Goal: Task Accomplishment & Management: Use online tool/utility

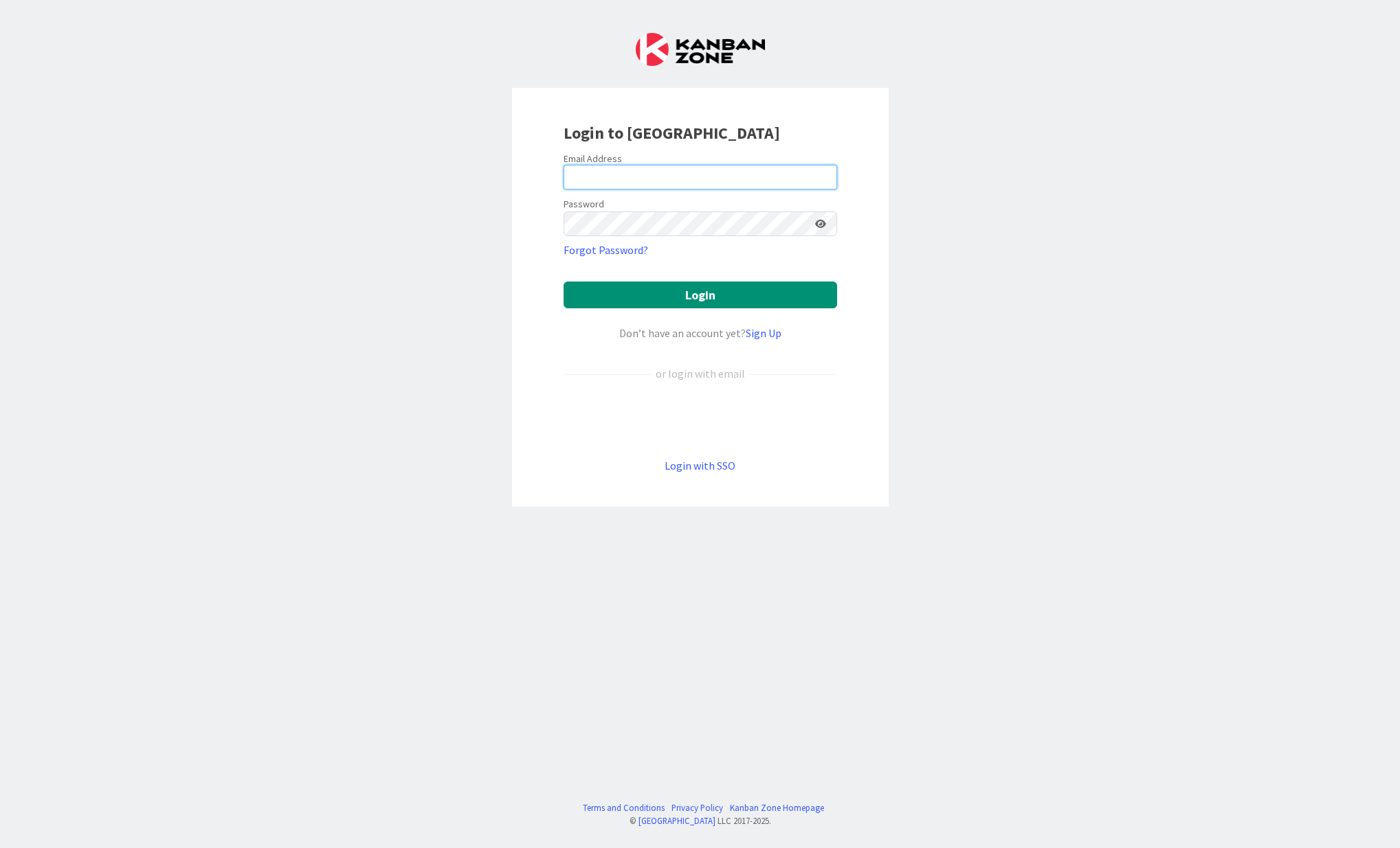
click at [617, 173] on input "email" at bounding box center [700, 177] width 273 height 24
type input "[PERSON_NAME][EMAIL_ADDRESS][PERSON_NAME][DOMAIN_NAME]"
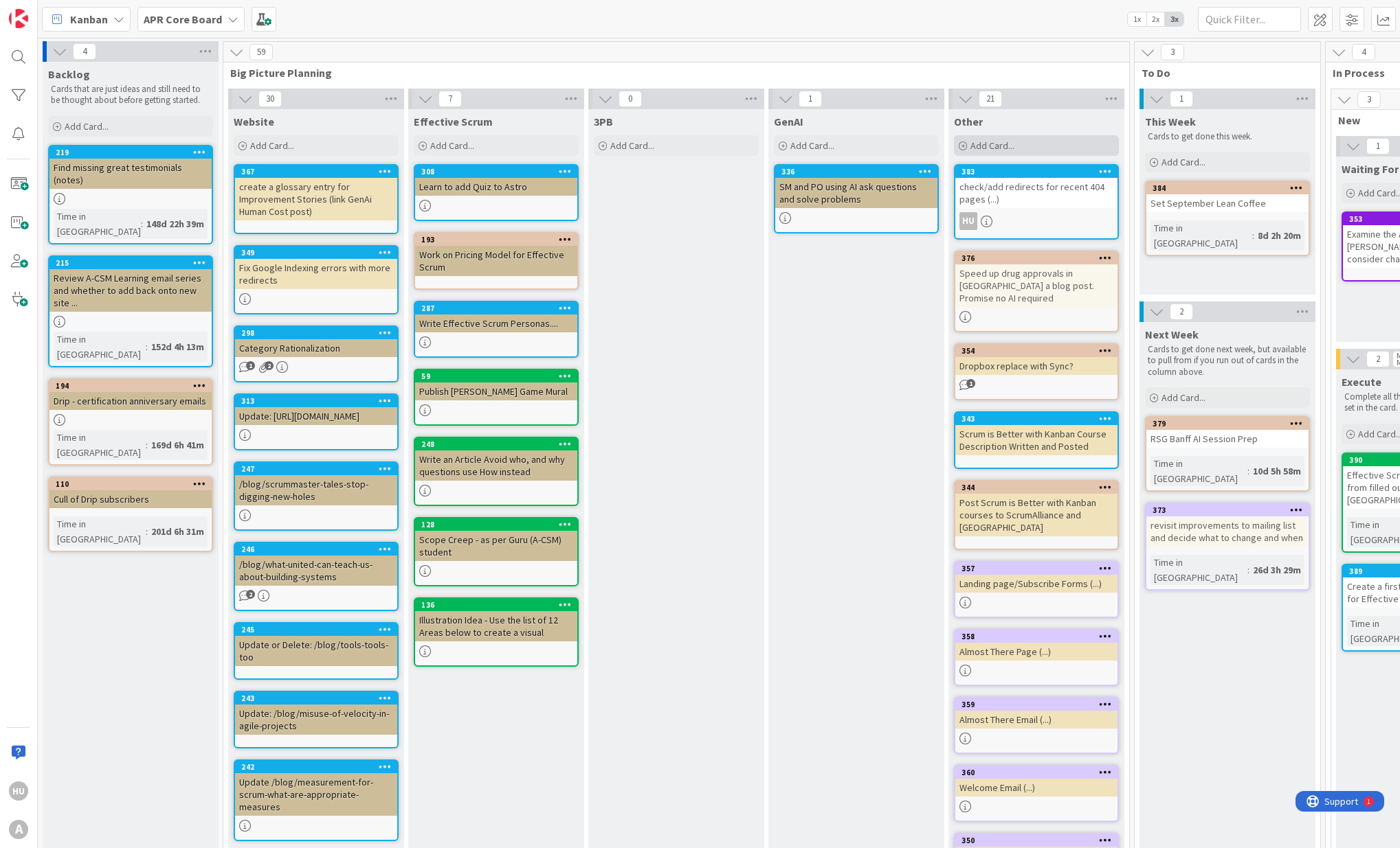
click at [1019, 144] on div "Add Card..." at bounding box center [1036, 146] width 165 height 21
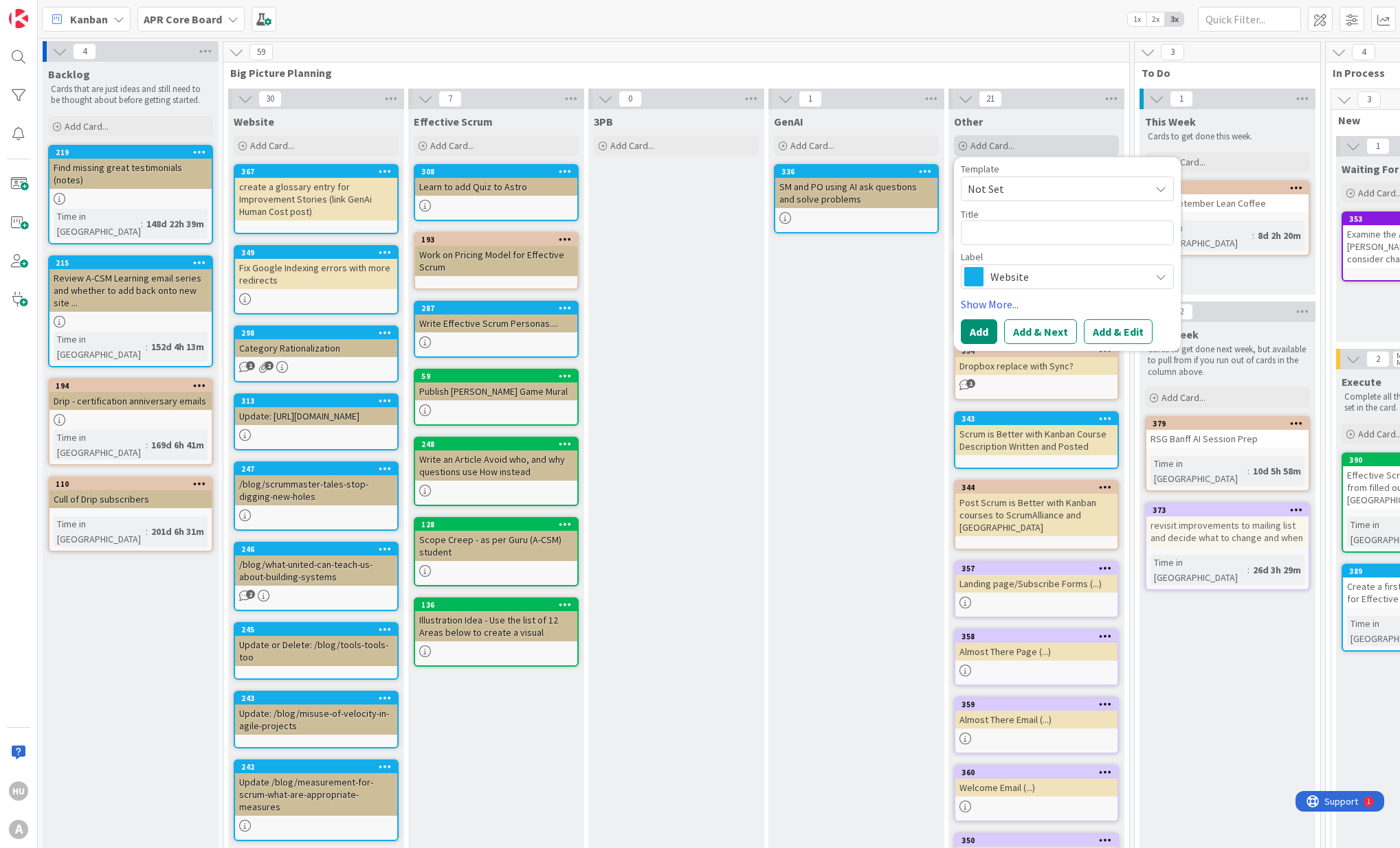
type textarea "x"
type textarea "u"
type textarea "x"
type textarea "up"
type textarea "x"
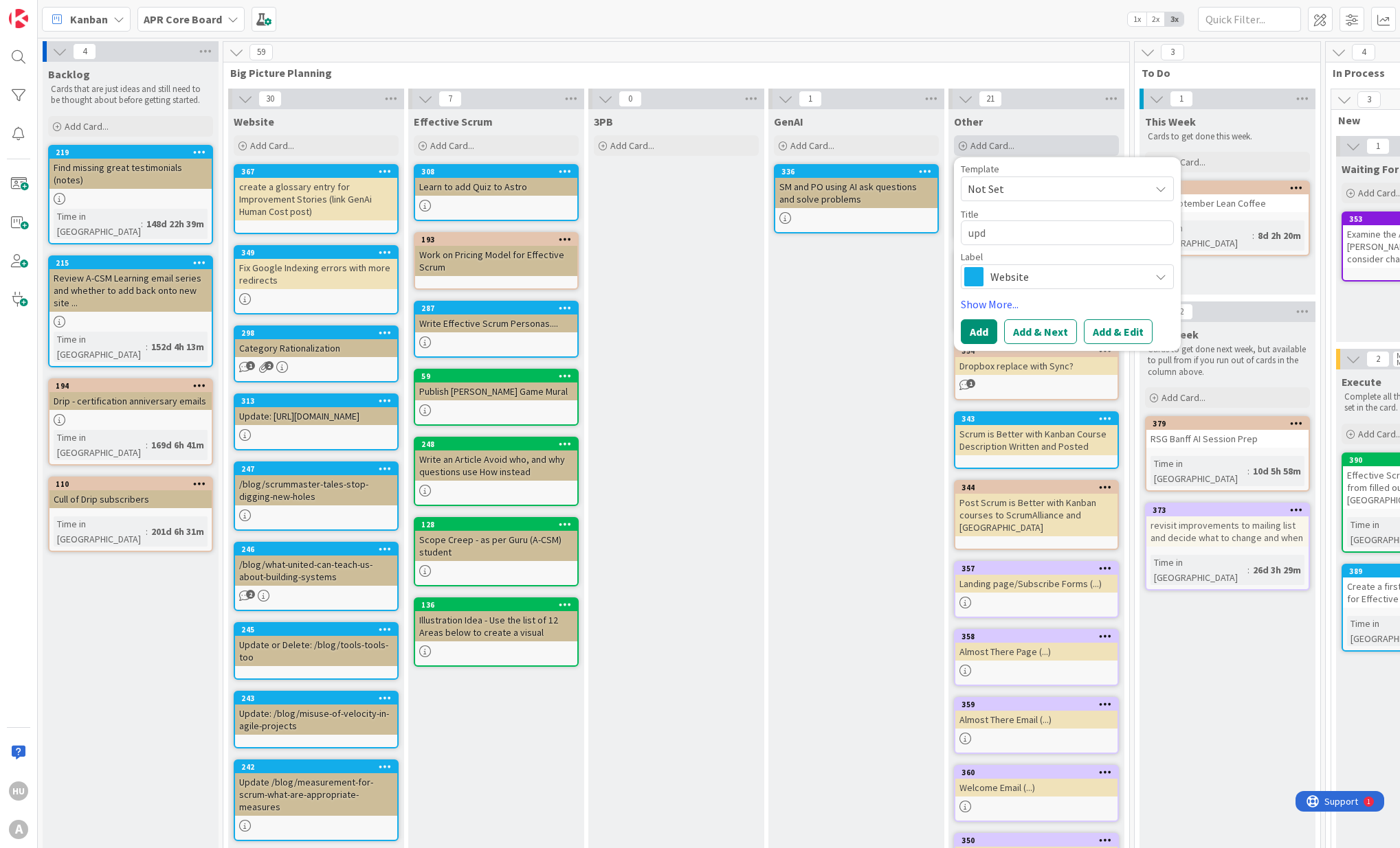
type textarea "upda"
type textarea "x"
type textarea "updat"
type textarea "x"
type textarea "update"
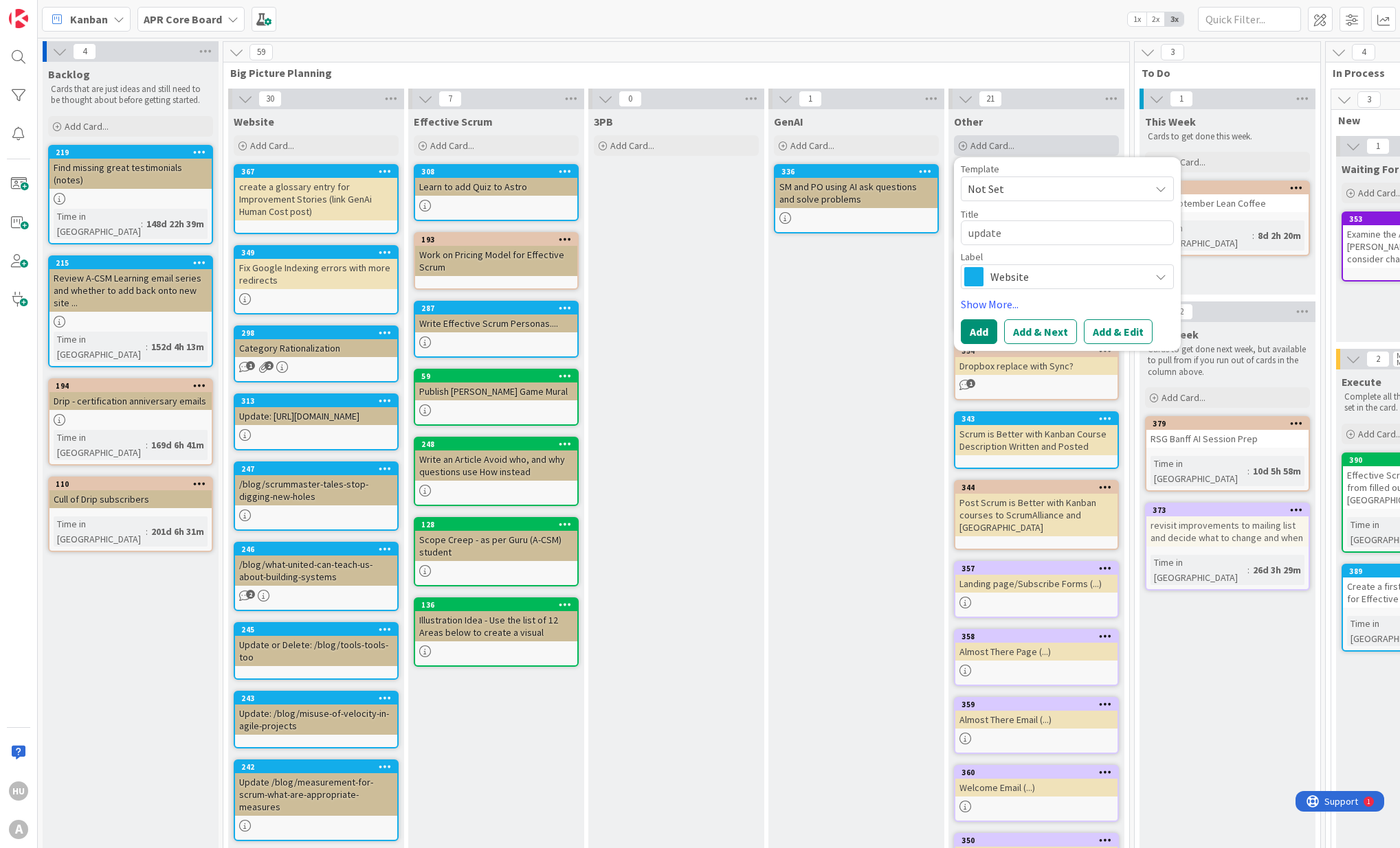
type textarea "x"
type textarea "update"
type textarea "x"
type textarea "update SC"
type textarea "x"
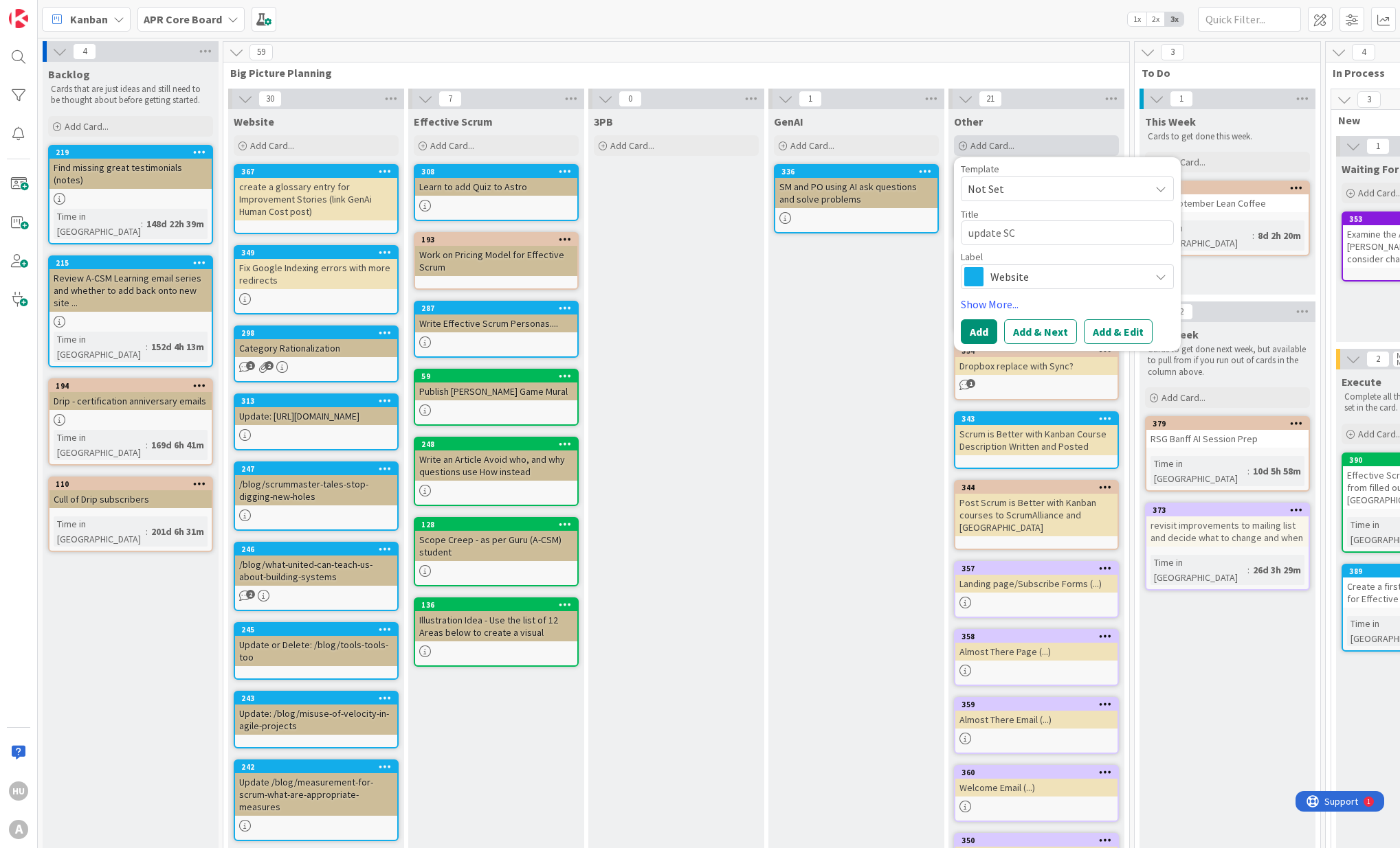
type textarea "update SCr"
type textarea "x"
type textarea "update SCru"
type textarea "x"
type textarea "update"
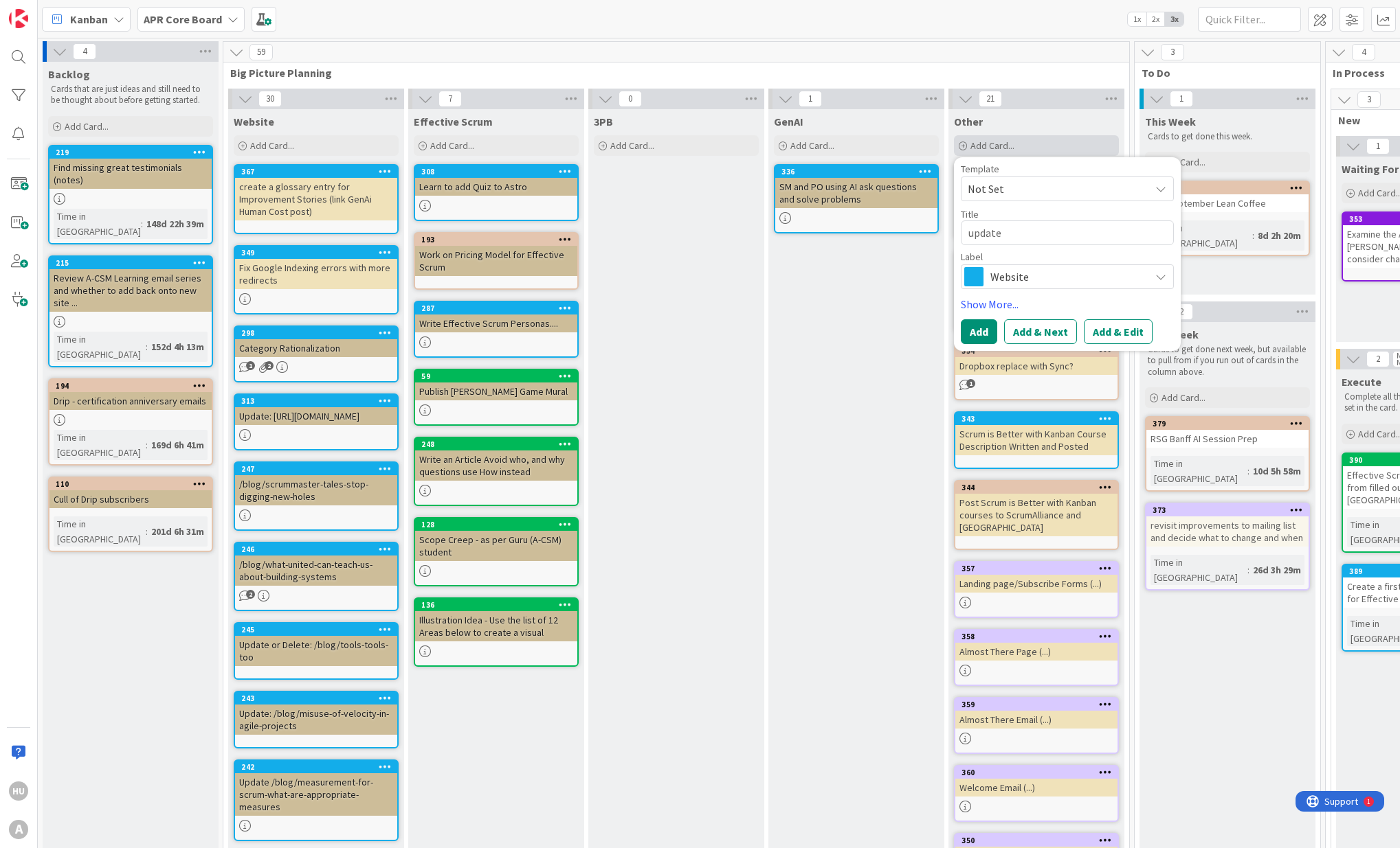
type textarea "x"
type textarea "update Scrum"
type textarea "x"
type textarea "update Scrum U"
type textarea "x"
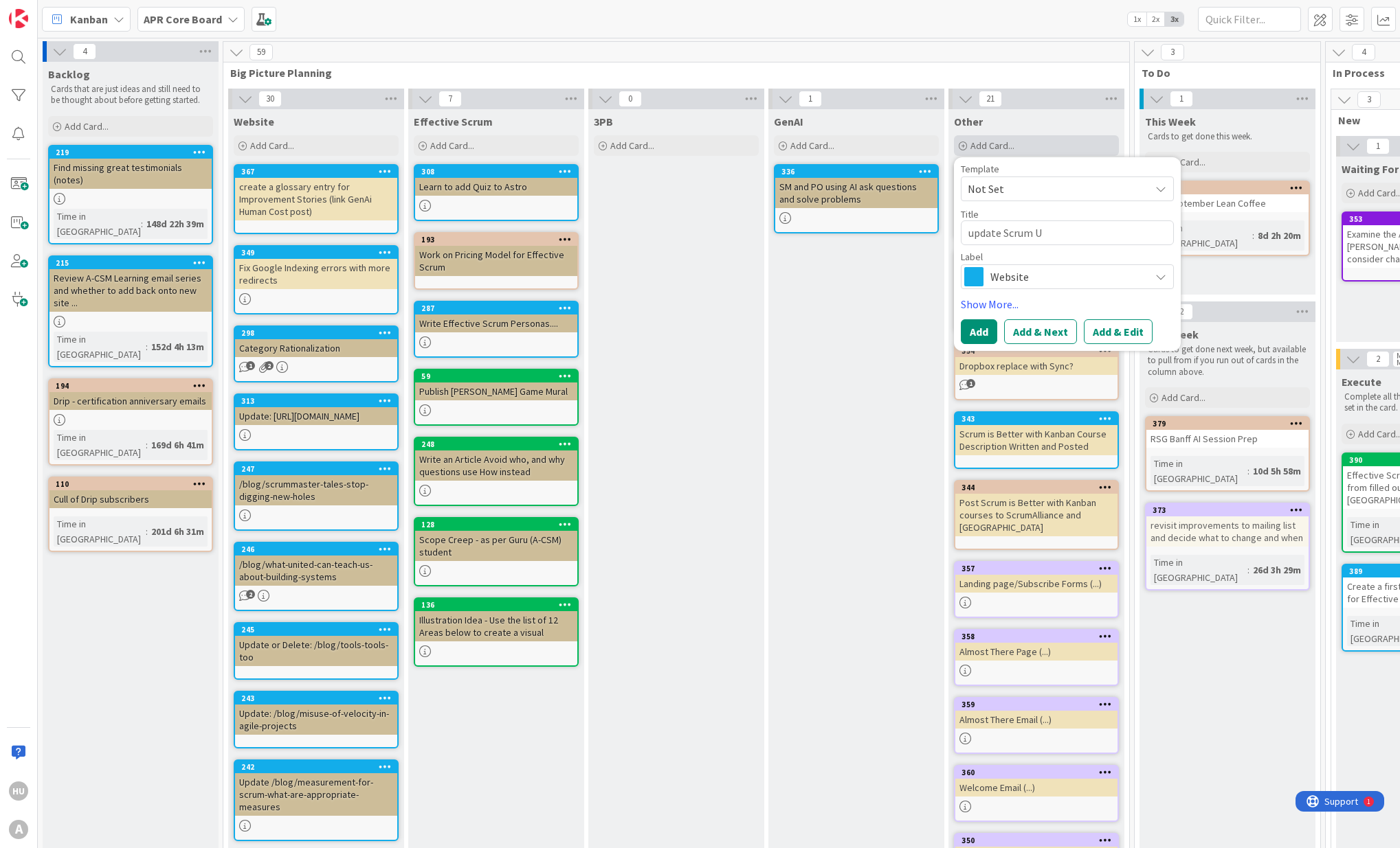
type textarea "update Scrum Us"
type textarea "x"
type textarea "update Scrum Use"
type textarea "x"
type textarea "update Scrum Use"
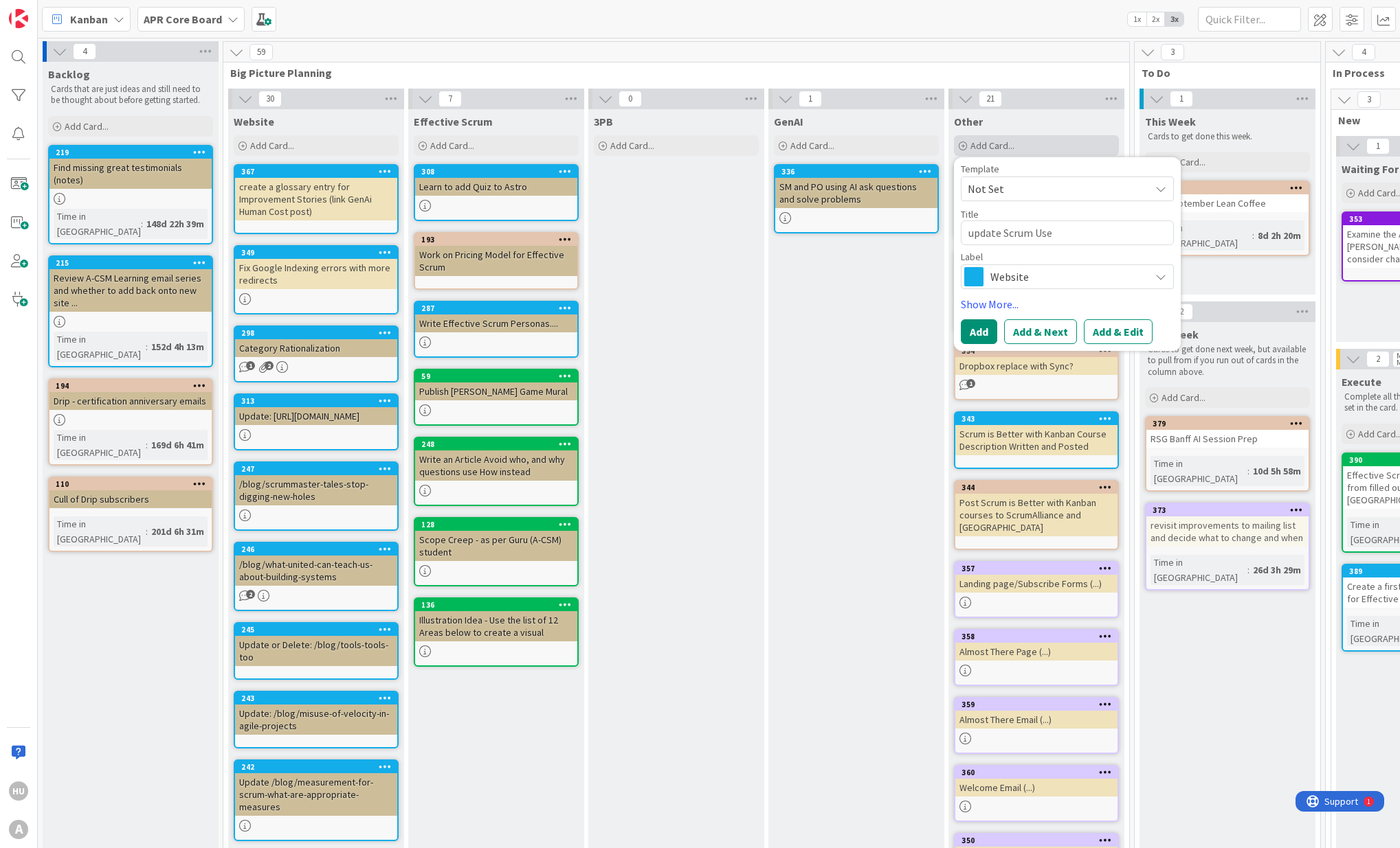
type textarea "x"
type textarea "update Scrum Use G"
type textarea "x"
type textarea "update Scrum Use Gu"
type textarea "x"
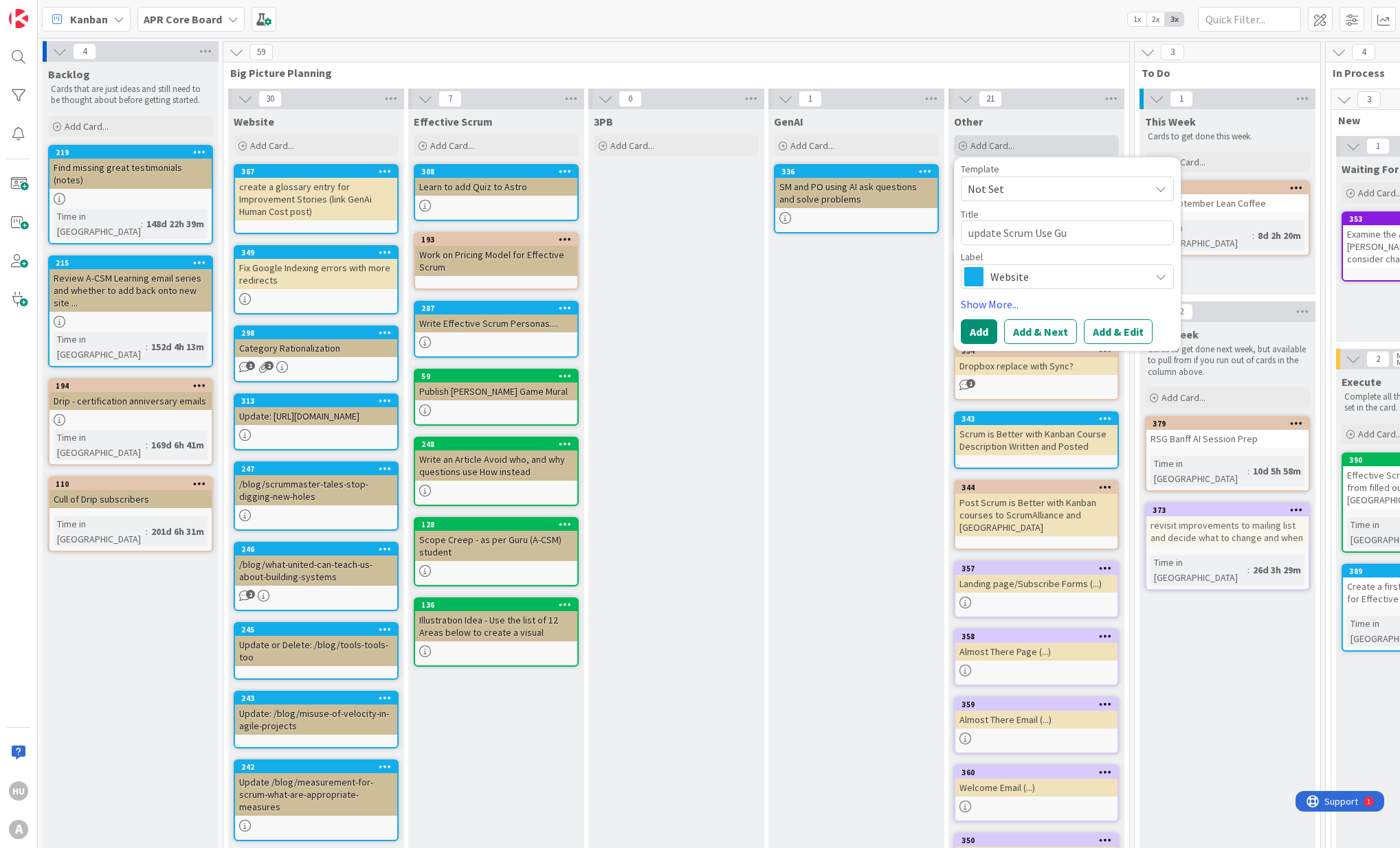
type textarea "update Scrum Use Gui"
type textarea "x"
type textarea "update Scrum Use Guid"
type textarea "x"
type textarea "update Scrum Use Guide"
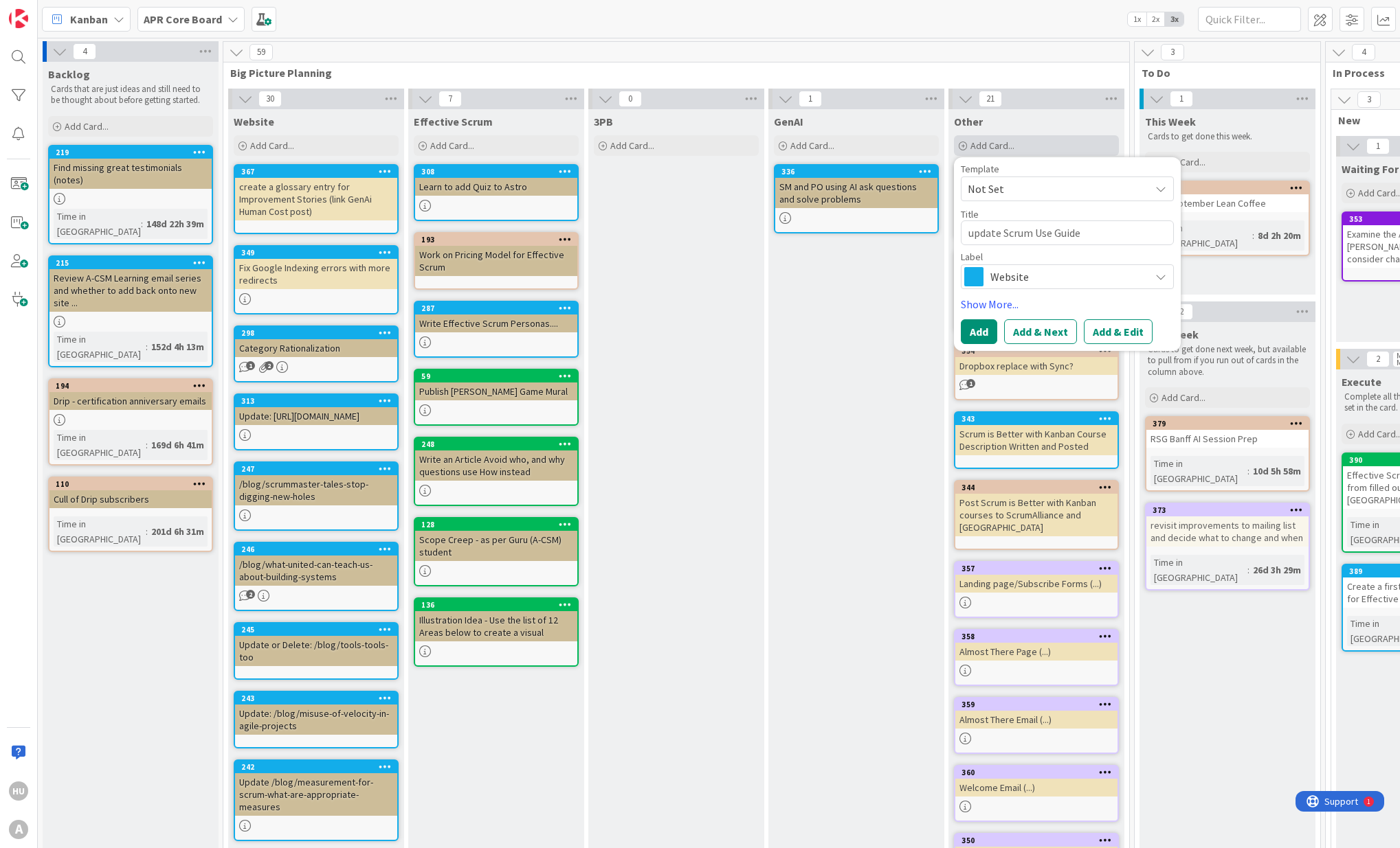
type textarea "x"
type textarea "update Scrum Use Guidel"
type textarea "x"
type textarea "update Scrum Use Guideli"
type textarea "x"
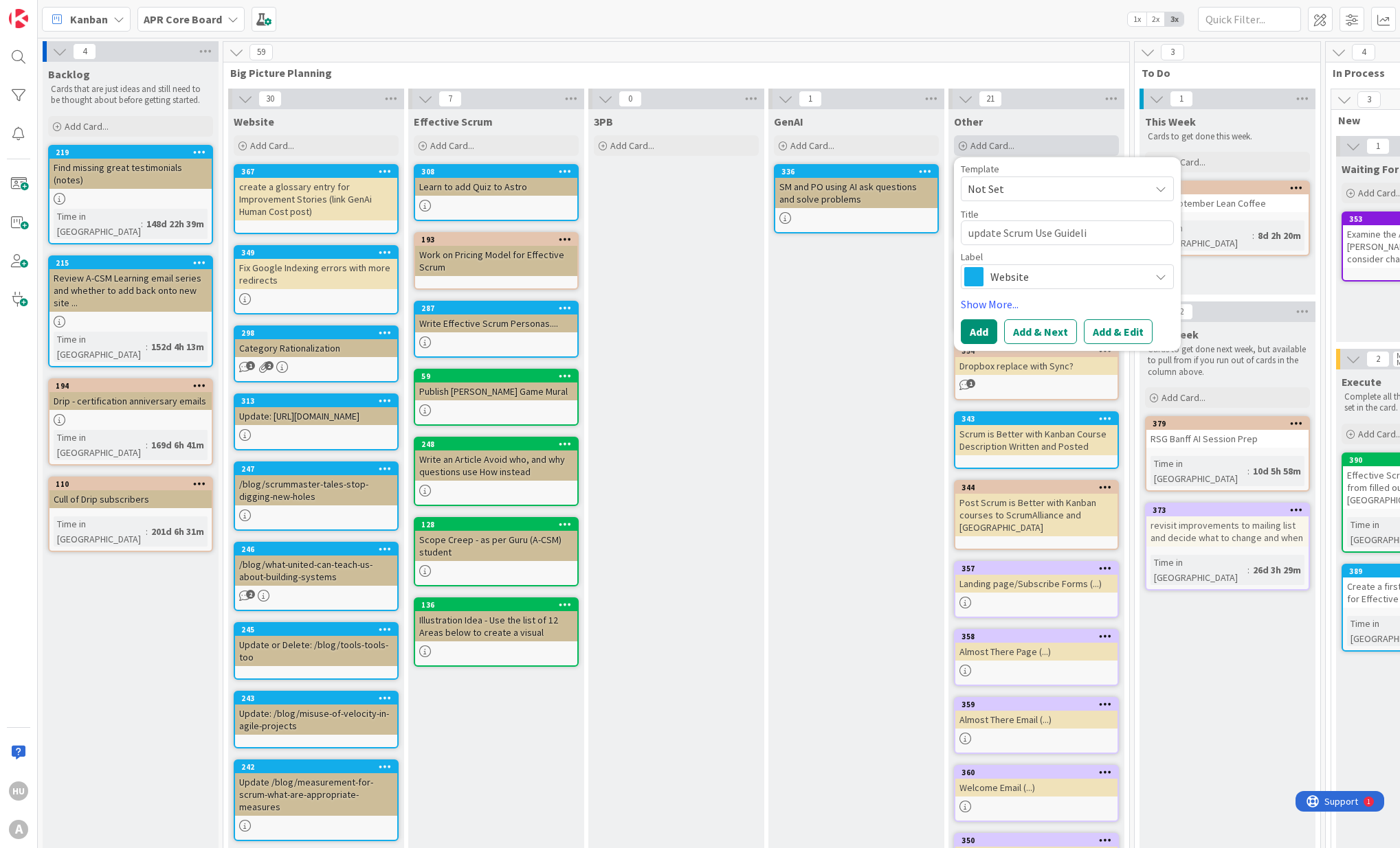
type textarea "update Scrum Use Guidelin"
type textarea "x"
type textarea "update Scrum Use Guideline"
type textarea "x"
type textarea "update Scrum Use Guidelines"
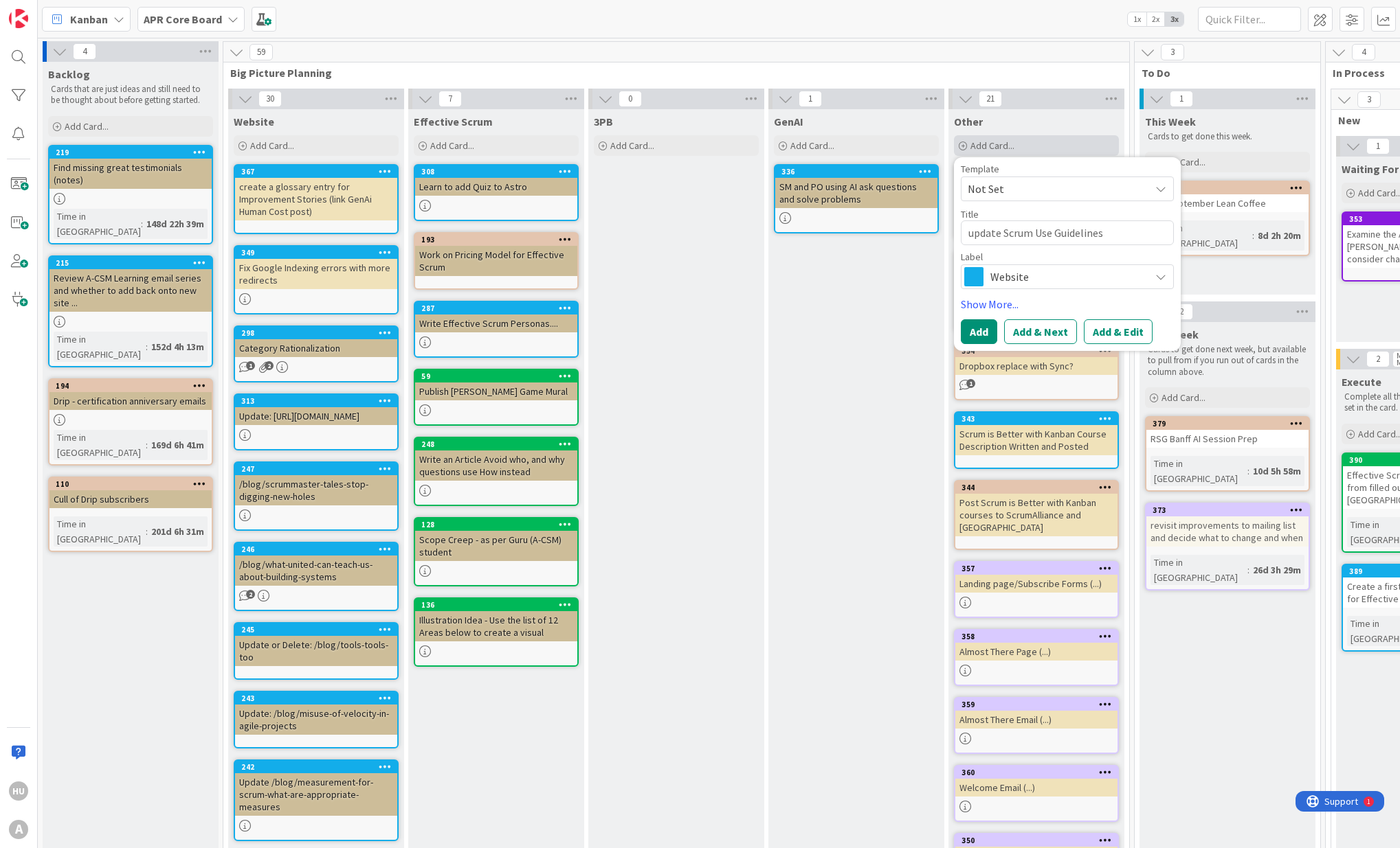
type textarea "x"
type textarea "update Scrum Use Guideliness"
type textarea "x"
type textarea "update Scrum Use Guidelines"
type textarea "x"
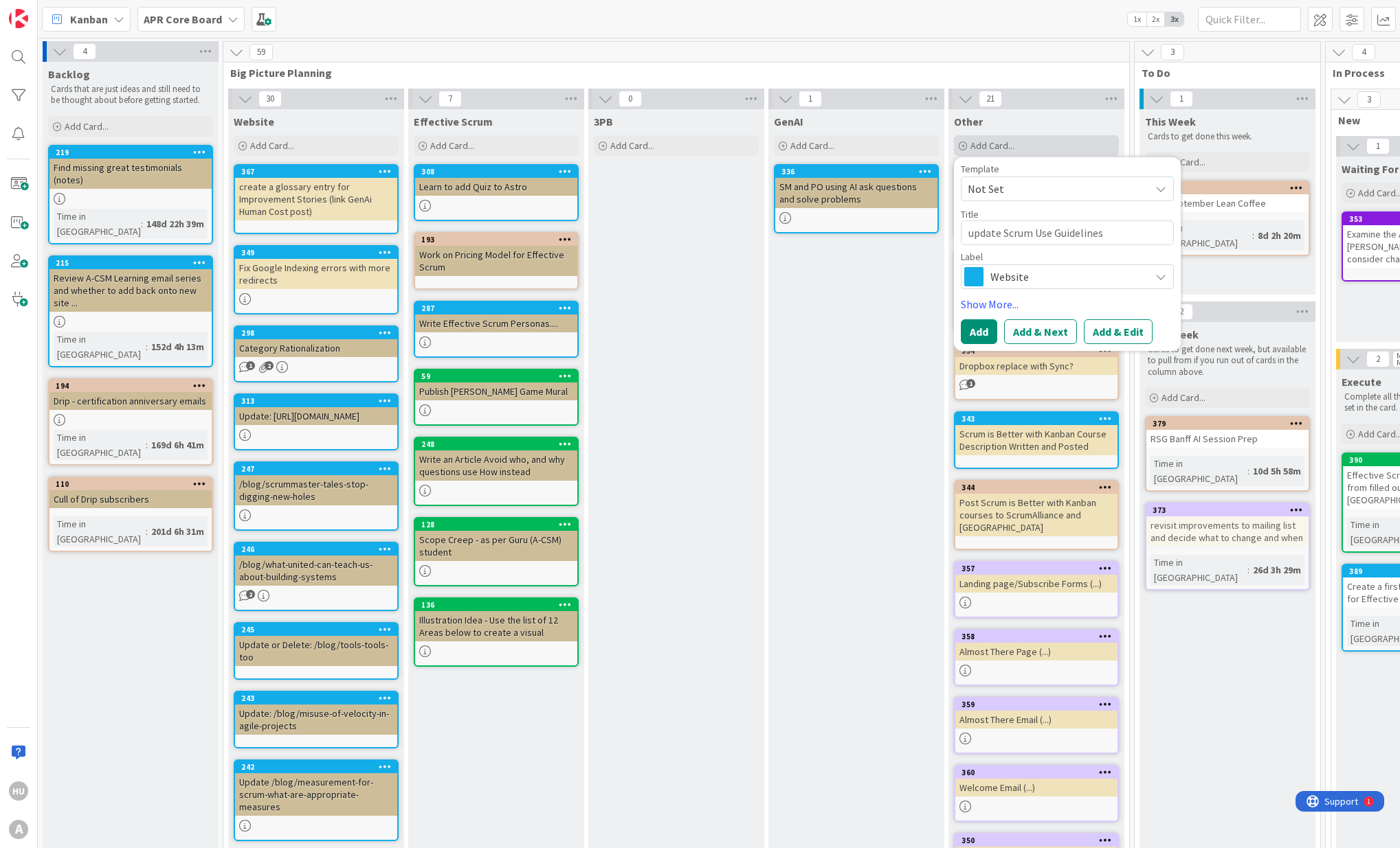
type textarea "update Scrum Use Guidelines"
type textarea "x"
type textarea "update Scrum Use Guidelines w"
type textarea "x"
type textarea "update Scrum Use Guidelines wi"
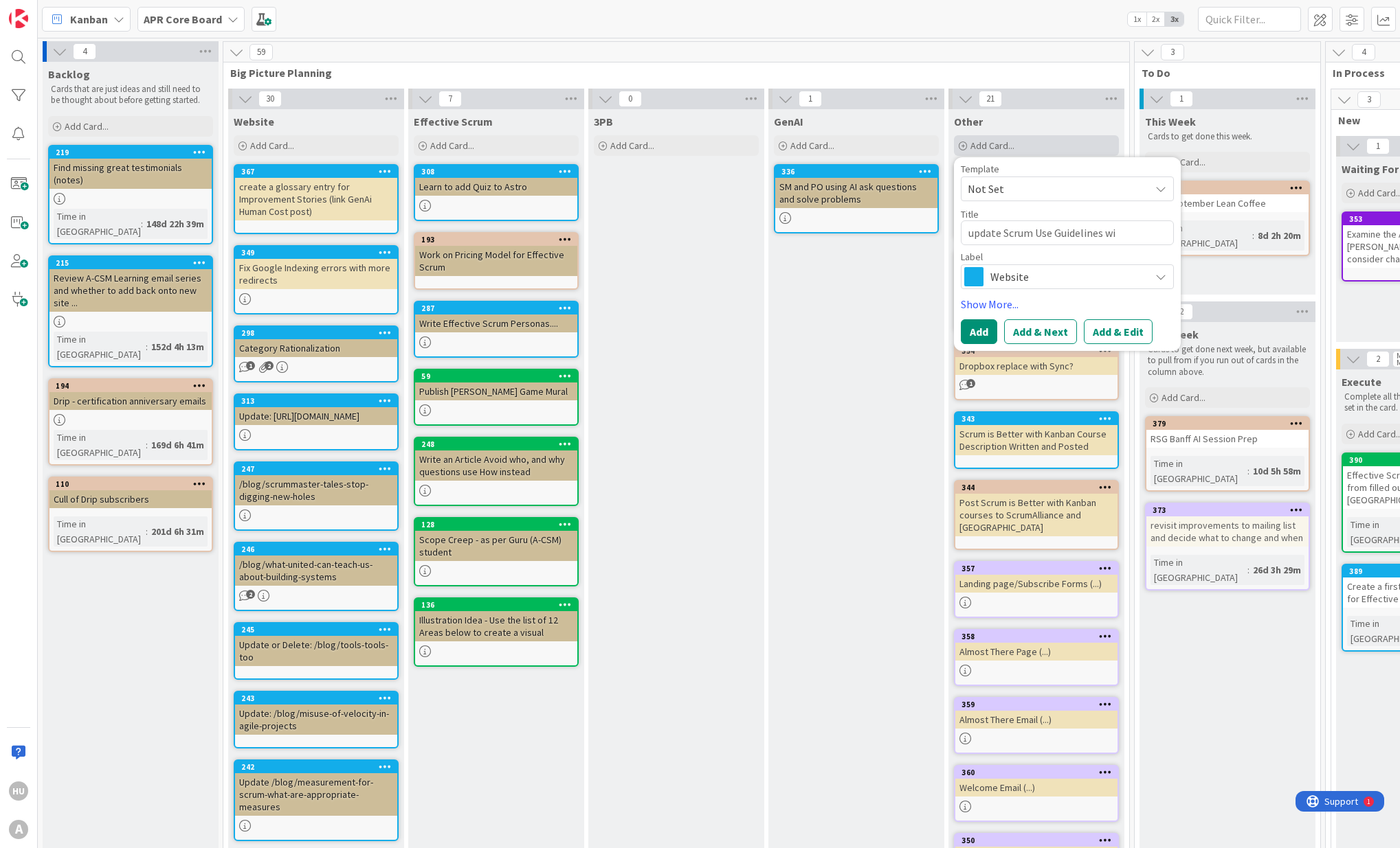
type textarea "x"
type textarea "update Scrum Use Guidelines wit"
type textarea "x"
type textarea "update Scrum Use Guidelines with"
type textarea "x"
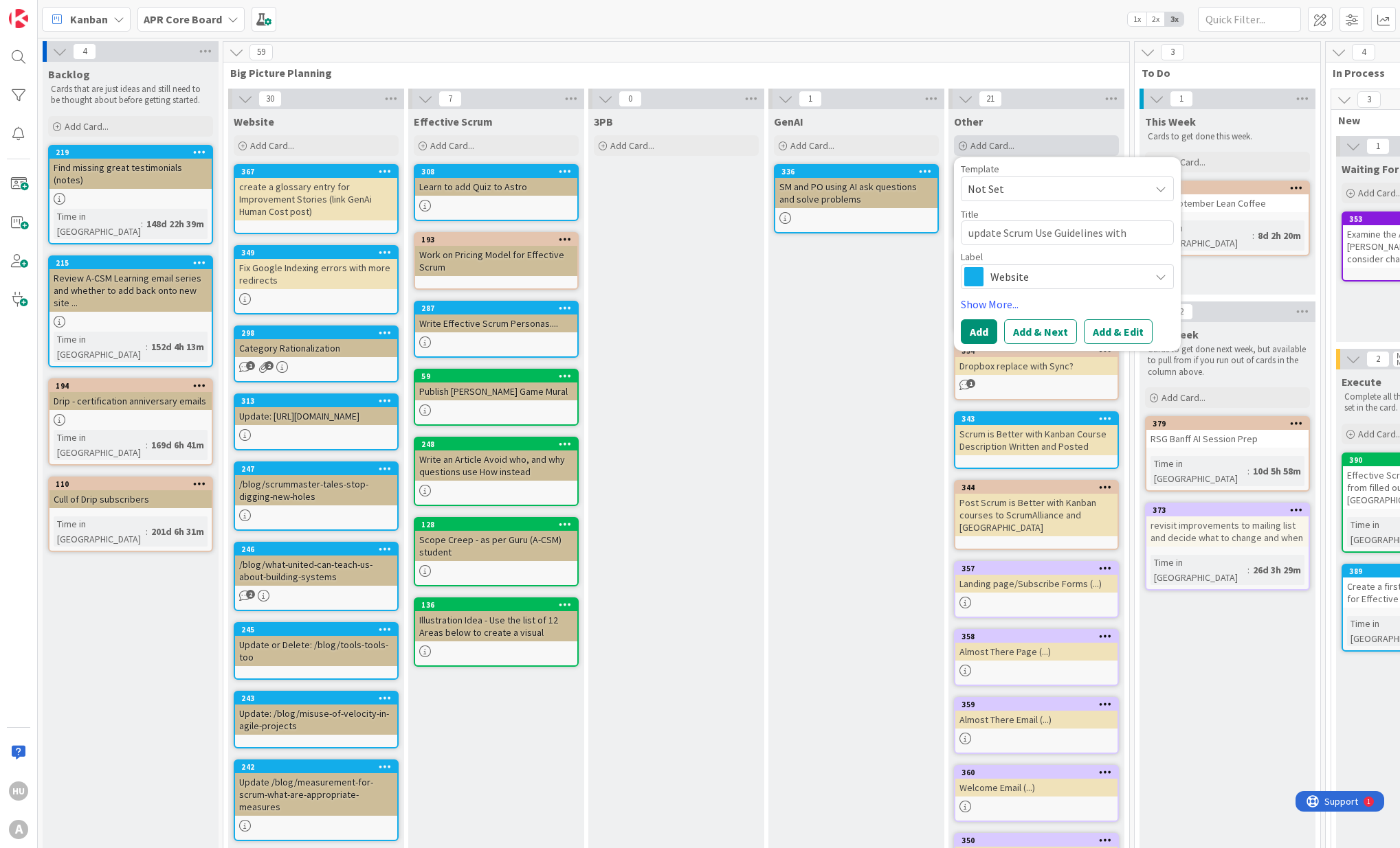
type textarea "update Scrum Use Guidelines with a"
type textarea "x"
type textarea "update Scrum Use Guidelines with ad"
type textarea "x"
type textarea "update Scrum Use Guidelines with add"
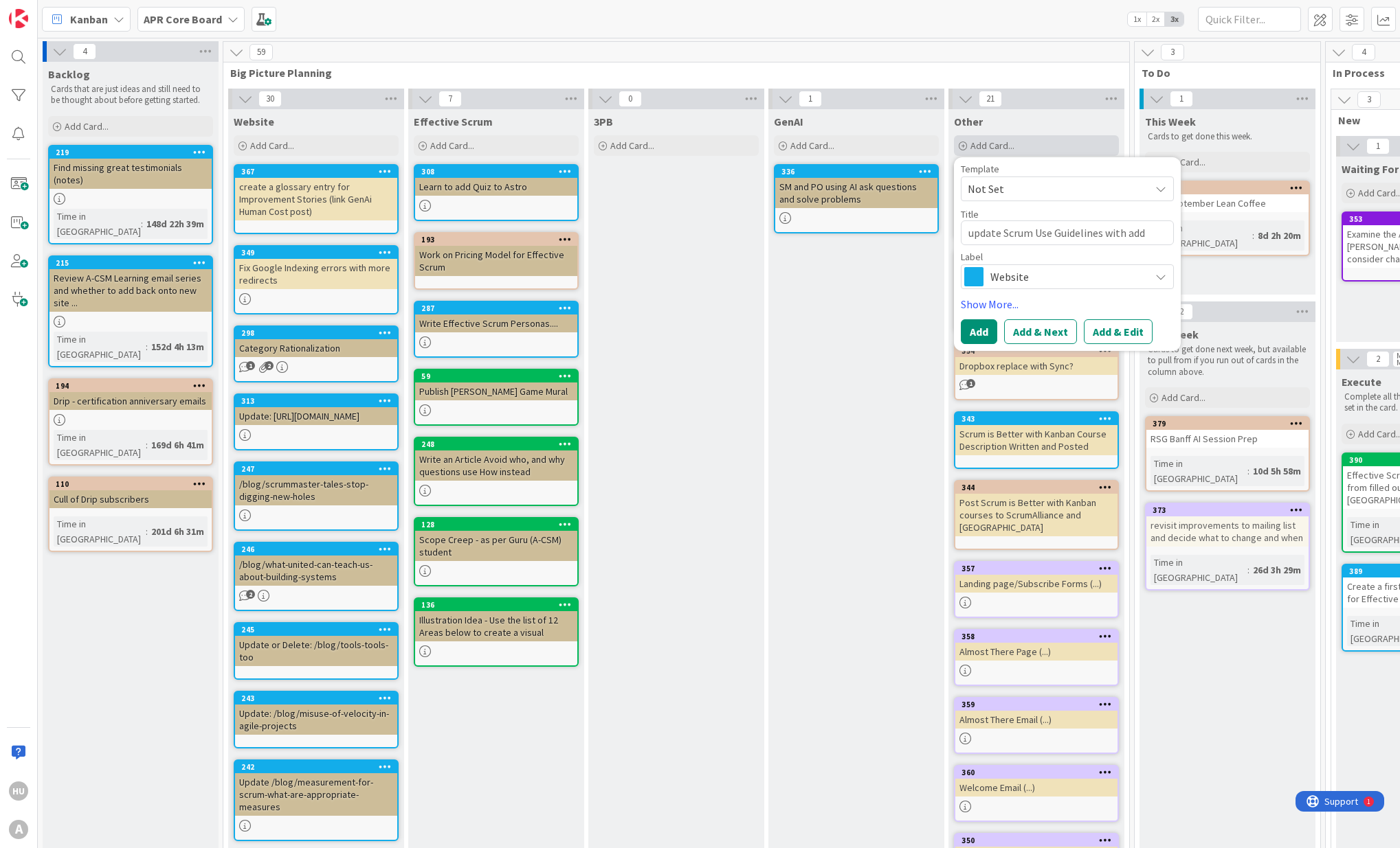
type textarea "x"
type textarea "update Scrum Use Guidelines with addi"
type textarea "x"
type textarea "update Scrum Use Guidelines with addit"
type textarea "x"
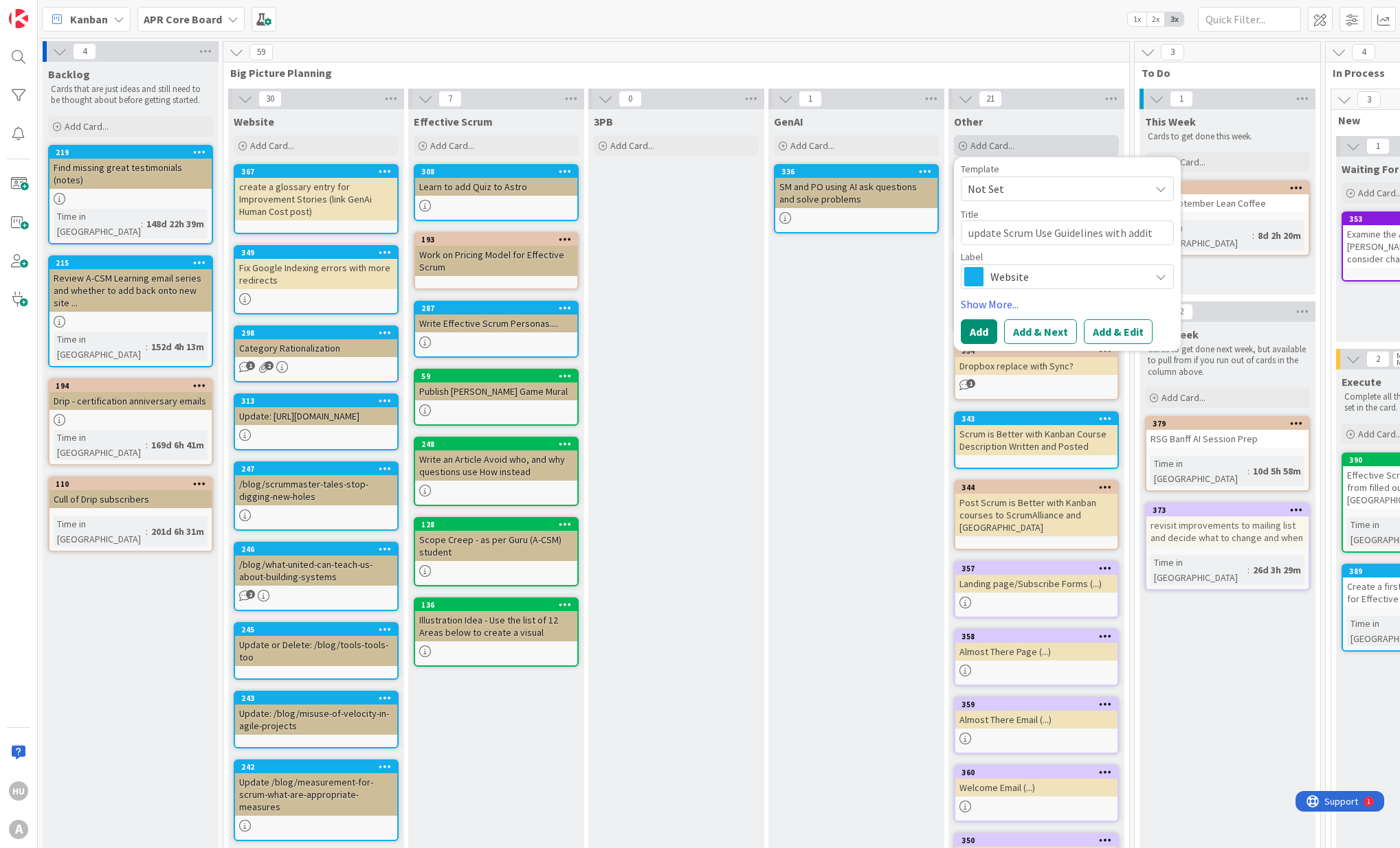
type textarea "update Scrum Use Guidelines with [PERSON_NAME]"
type textarea "x"
type textarea "update Scrum Use Guidelines with additio"
type textarea "x"
type textarea "update Scrum Use Guidelines with addition"
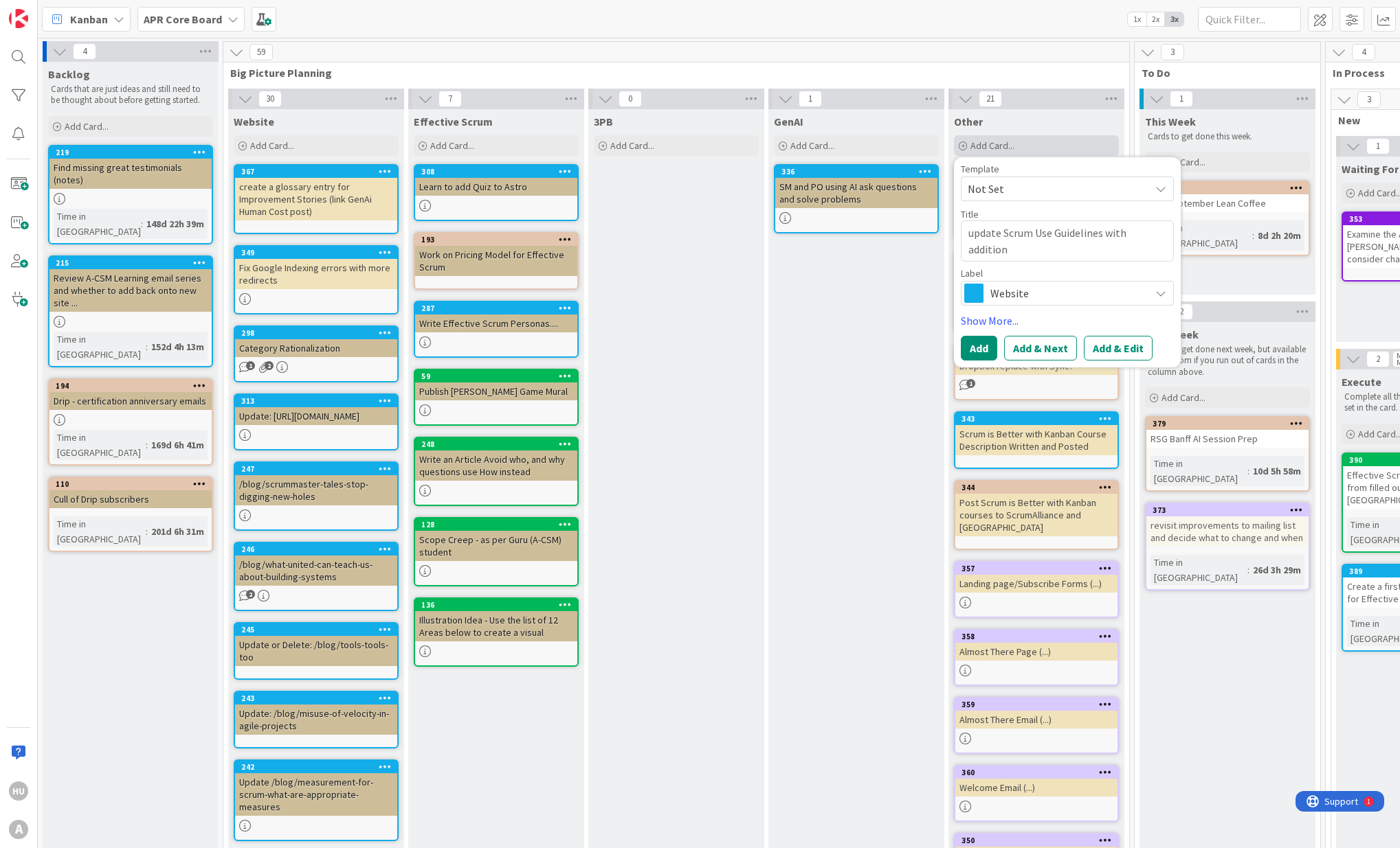
type textarea "x"
type textarea "update Scrum Use Guidelines with addition"
type textarea "x"
type textarea "update Scrum Use Guidelines with addition ("
type textarea "x"
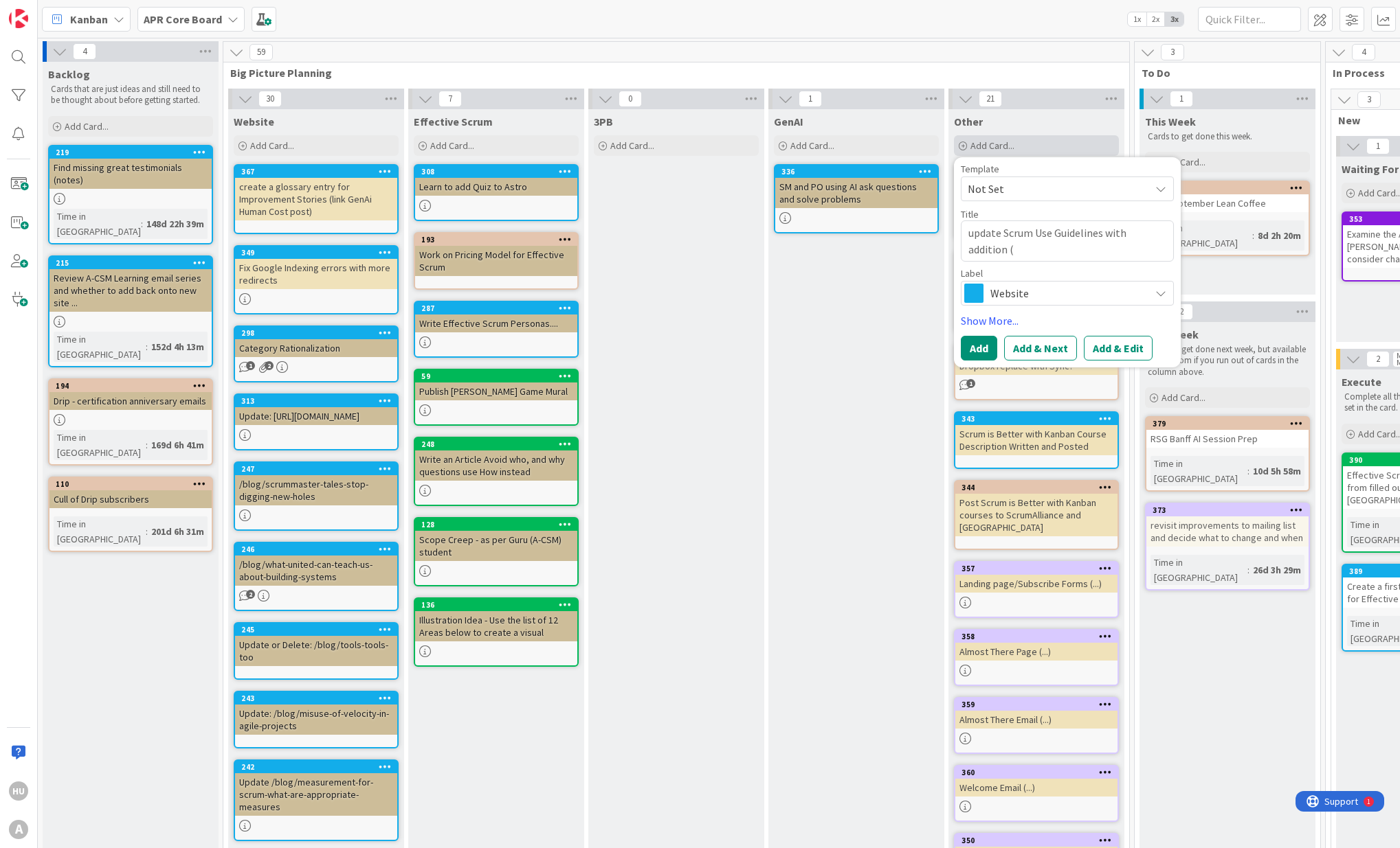
type textarea "update Scrum Use Guidelines with addition (."
type textarea "x"
type textarea "update Scrum Use Guidelines with addition (.."
type textarea "x"
type textarea "update Scrum Use Guidelines with addition (..."
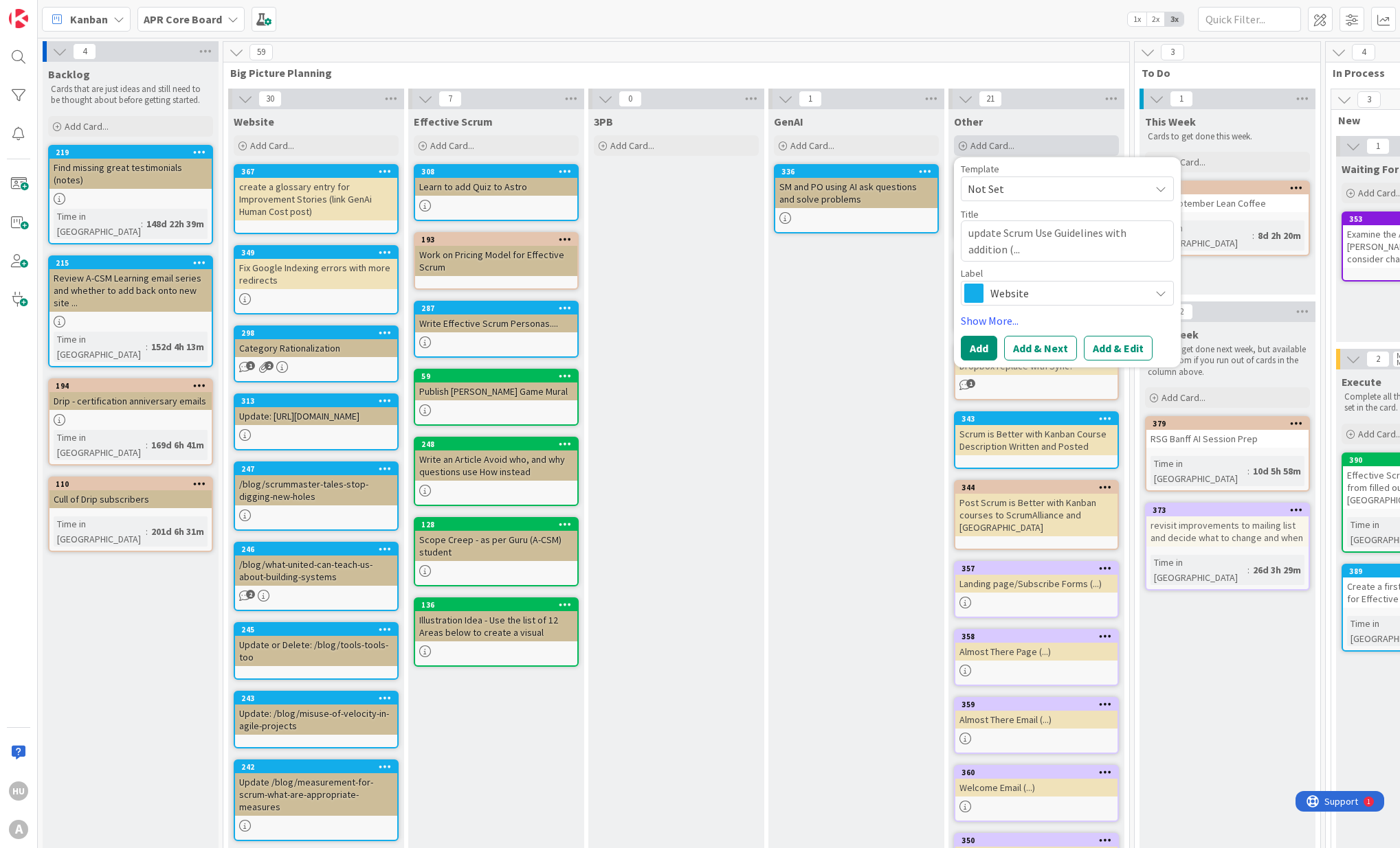
type textarea "x"
type textarea "update Scrum Use Guidelines with addition (...)"
click at [1108, 350] on button "Add & Edit" at bounding box center [1118, 348] width 69 height 24
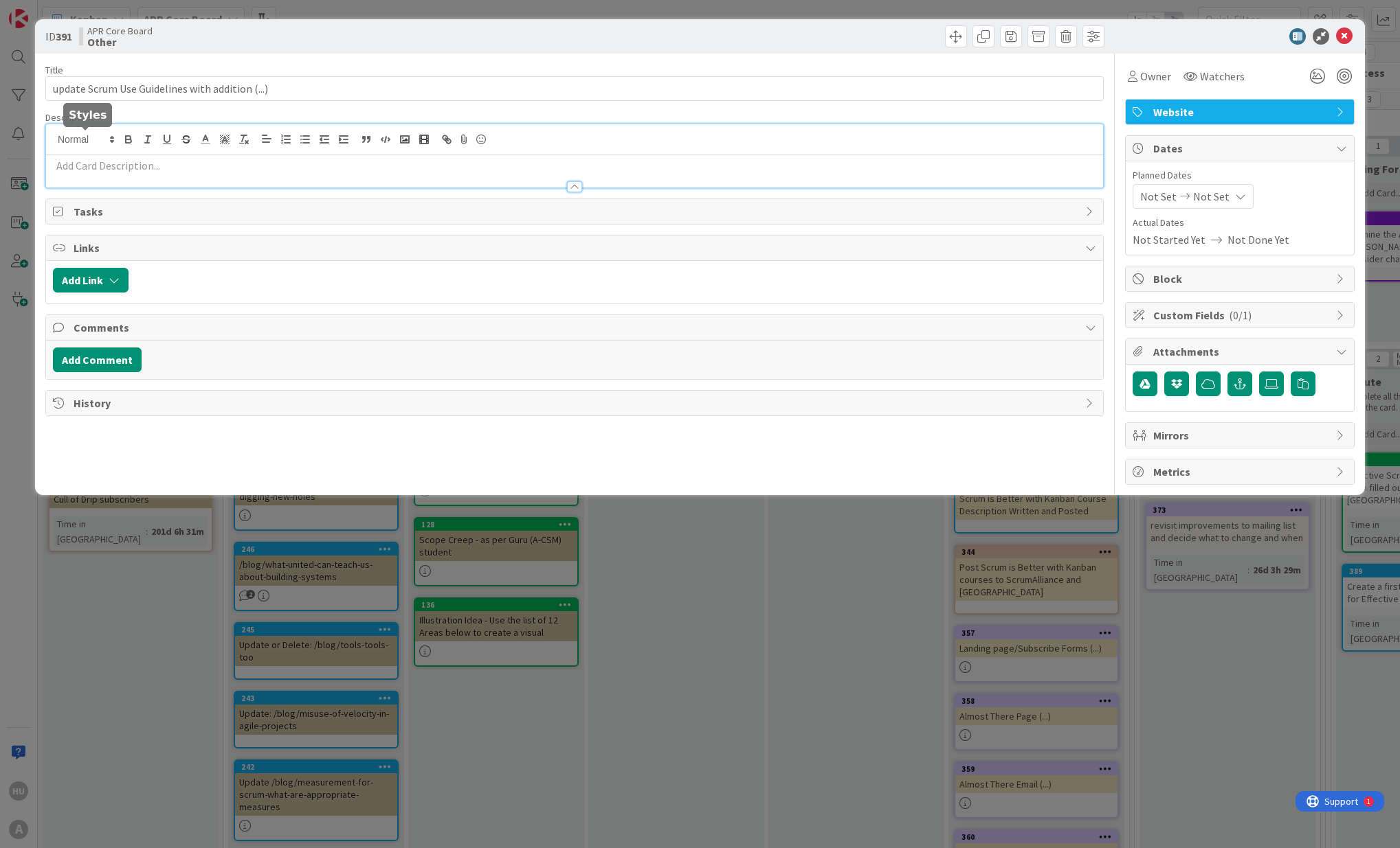
click at [103, 138] on div at bounding box center [575, 155] width 1057 height 63
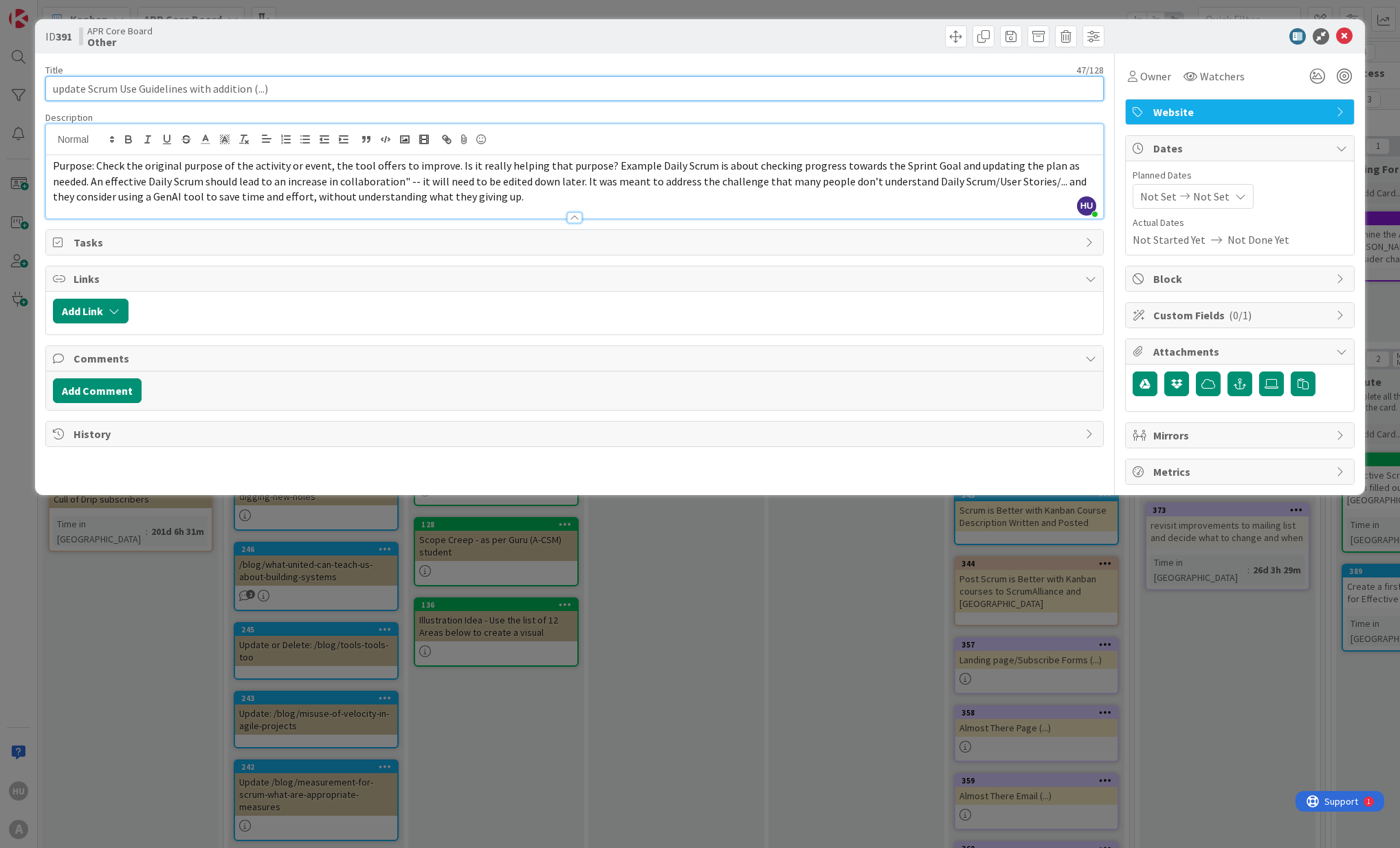
click at [190, 90] on input "update Scrum Use Guidelines with addition (...)" at bounding box center [574, 88] width 1058 height 24
click at [87, 91] on input "update Scrum Use Guidelines with addition (...)" at bounding box center [574, 88] width 1058 height 24
type input "update blog Scrum Use Guidelines with addition (...)"
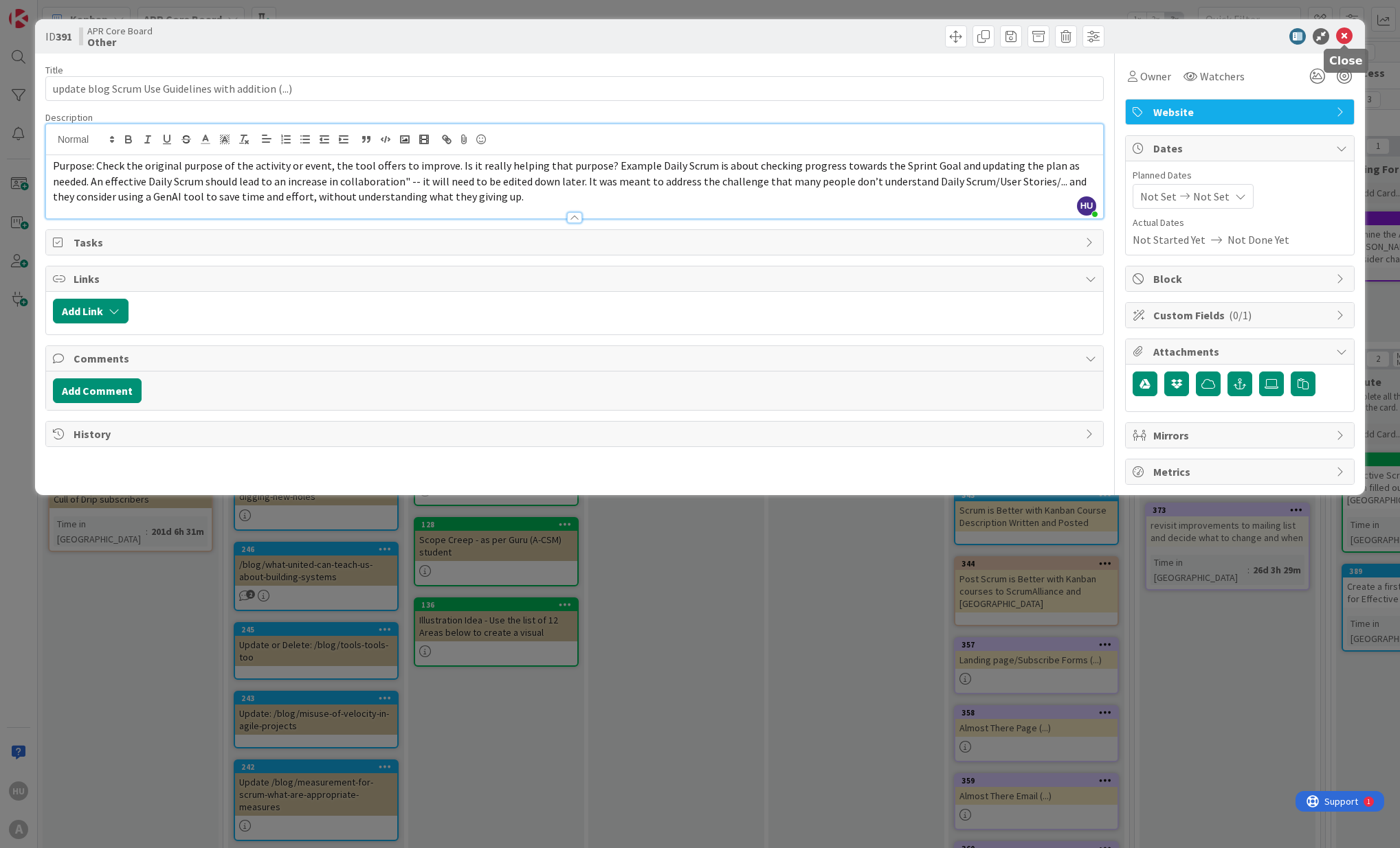
click at [1344, 38] on icon at bounding box center [1344, 36] width 16 height 16
